Goal: Task Accomplishment & Management: Manage account settings

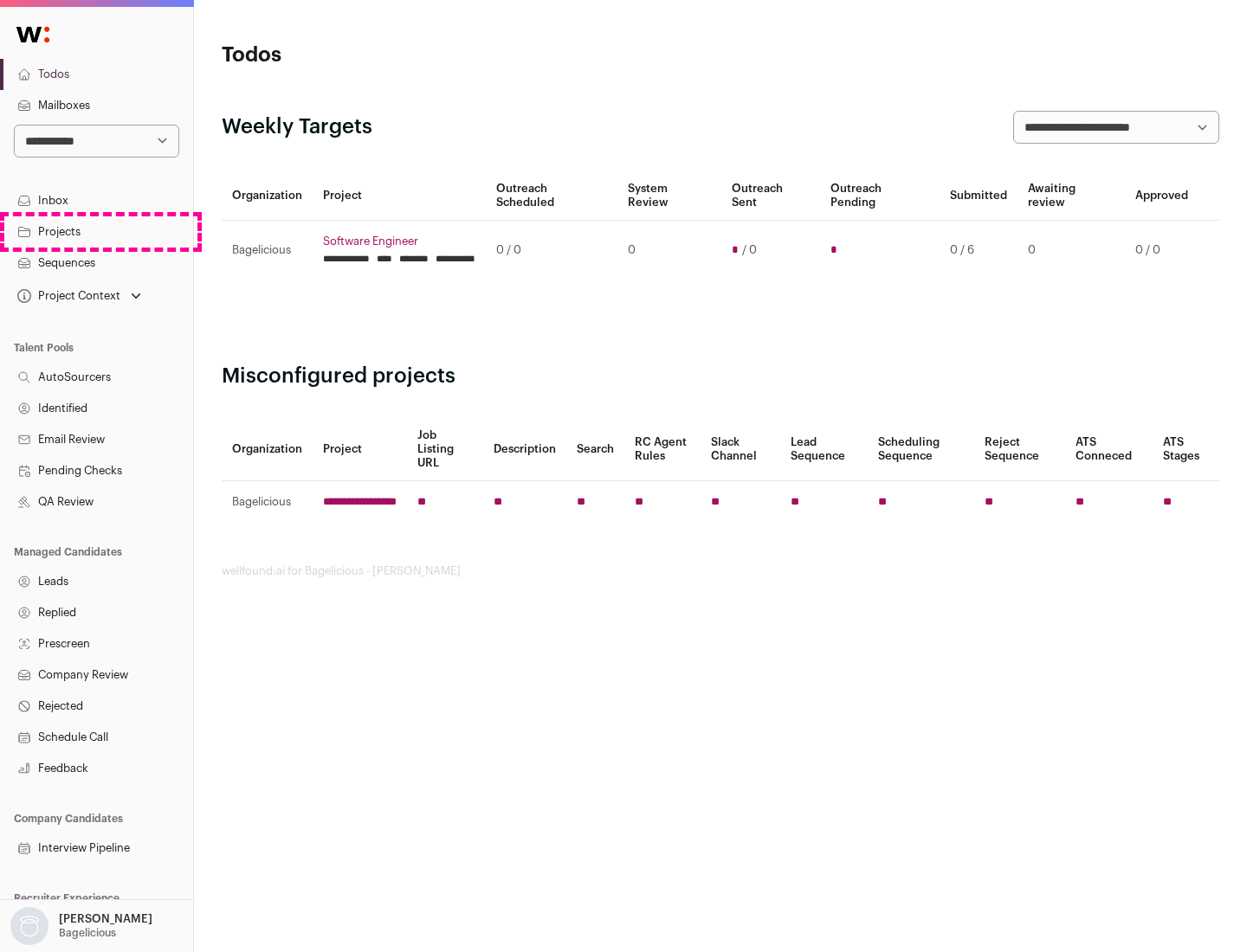
click at [96, 231] on link "Projects" at bounding box center [96, 232] width 193 height 31
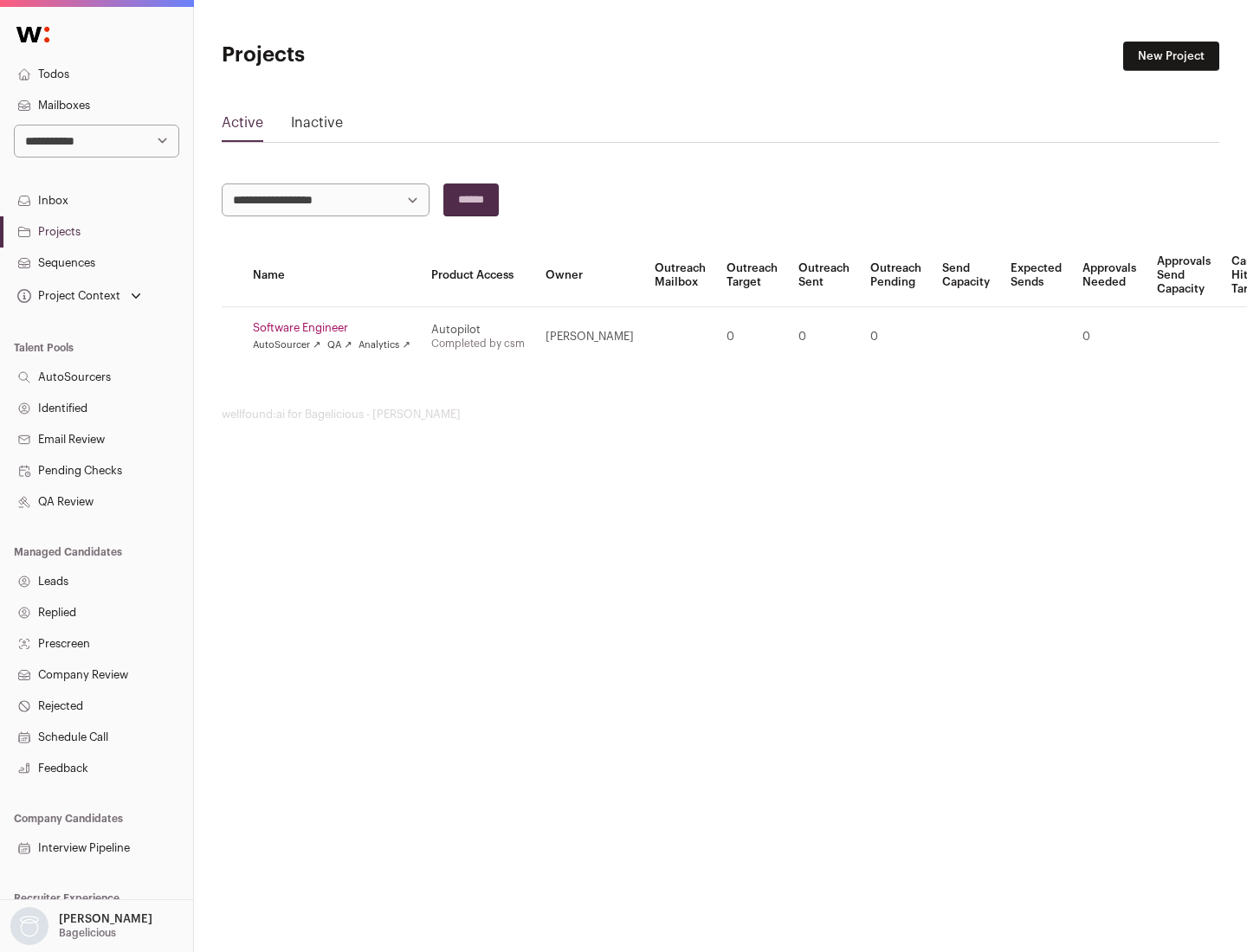
click at [337, 328] on link "Software Engineer" at bounding box center [331, 328] width 158 height 14
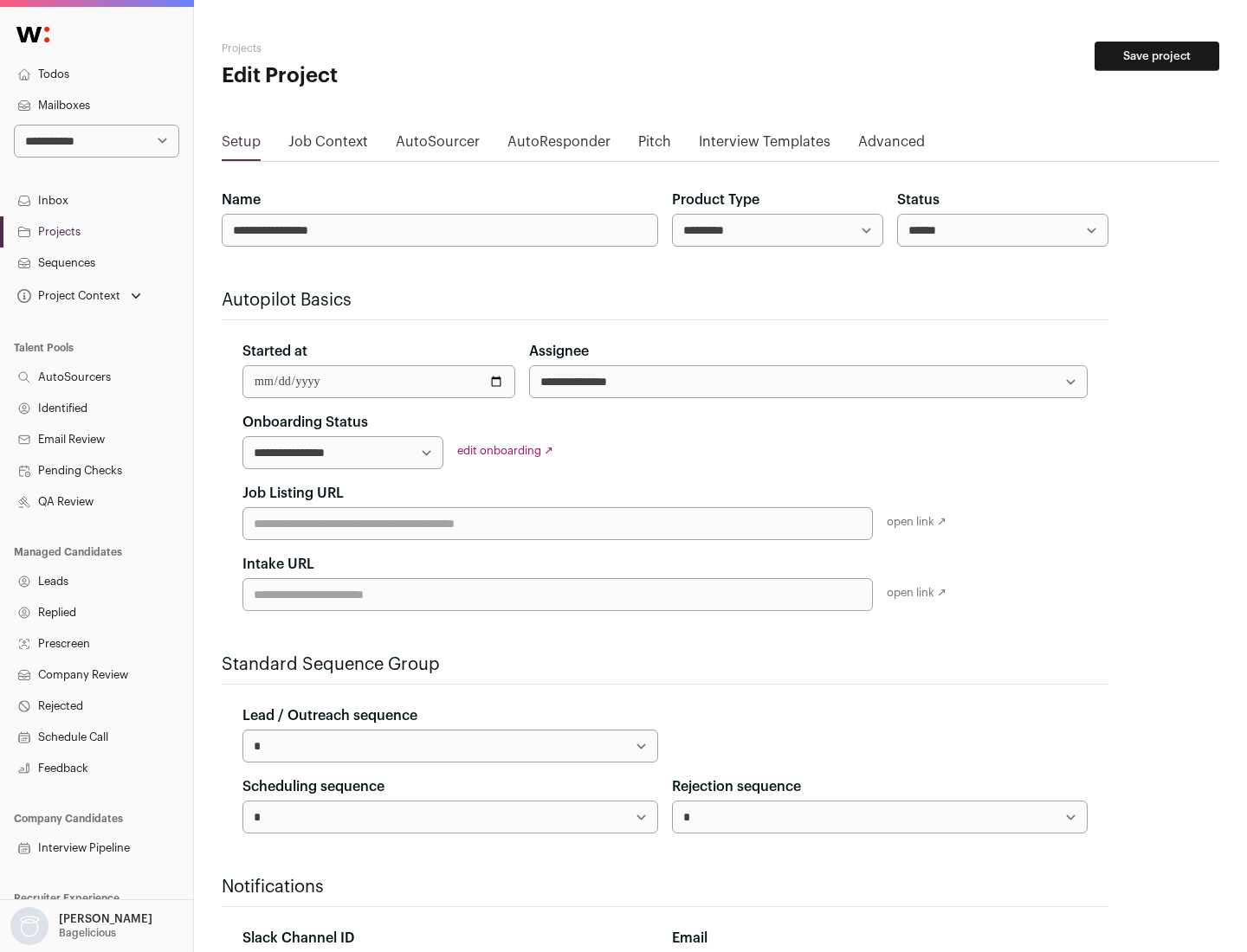
click at [1157, 57] on button "Save project" at bounding box center [1156, 57] width 125 height 30
